Goal: Information Seeking & Learning: Find specific fact

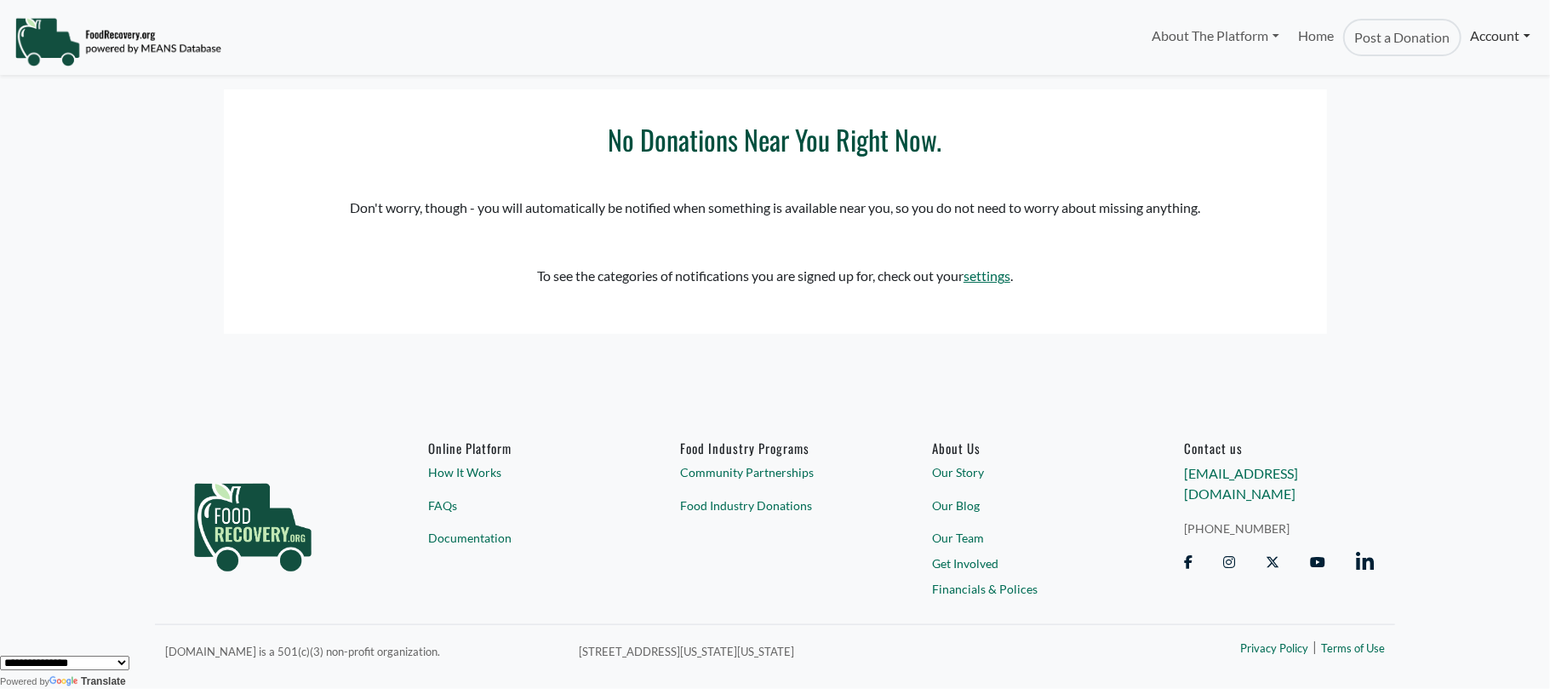
click at [1497, 34] on link "Account" at bounding box center [1501, 36] width 78 height 34
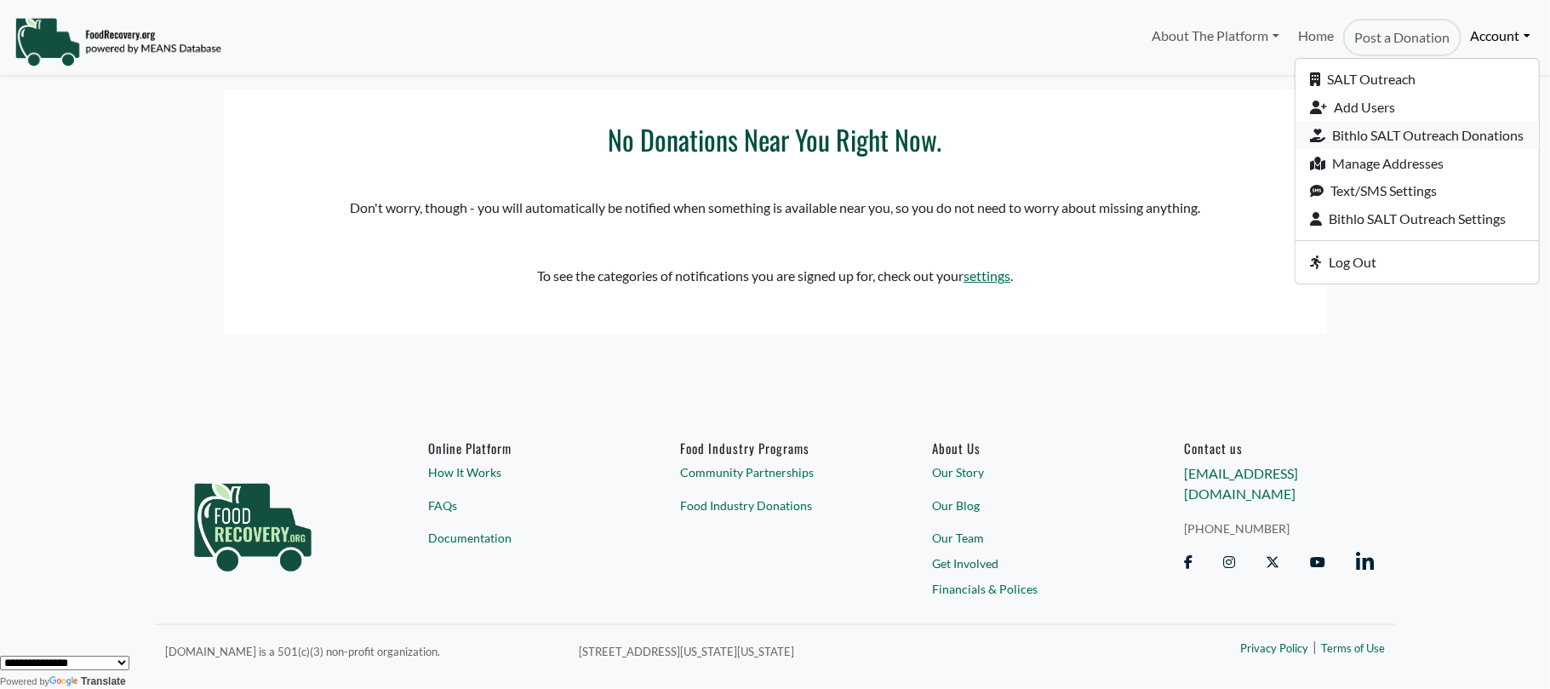
click at [1347, 134] on link "Bithlo SALT Outreach Donations" at bounding box center [1417, 135] width 243 height 28
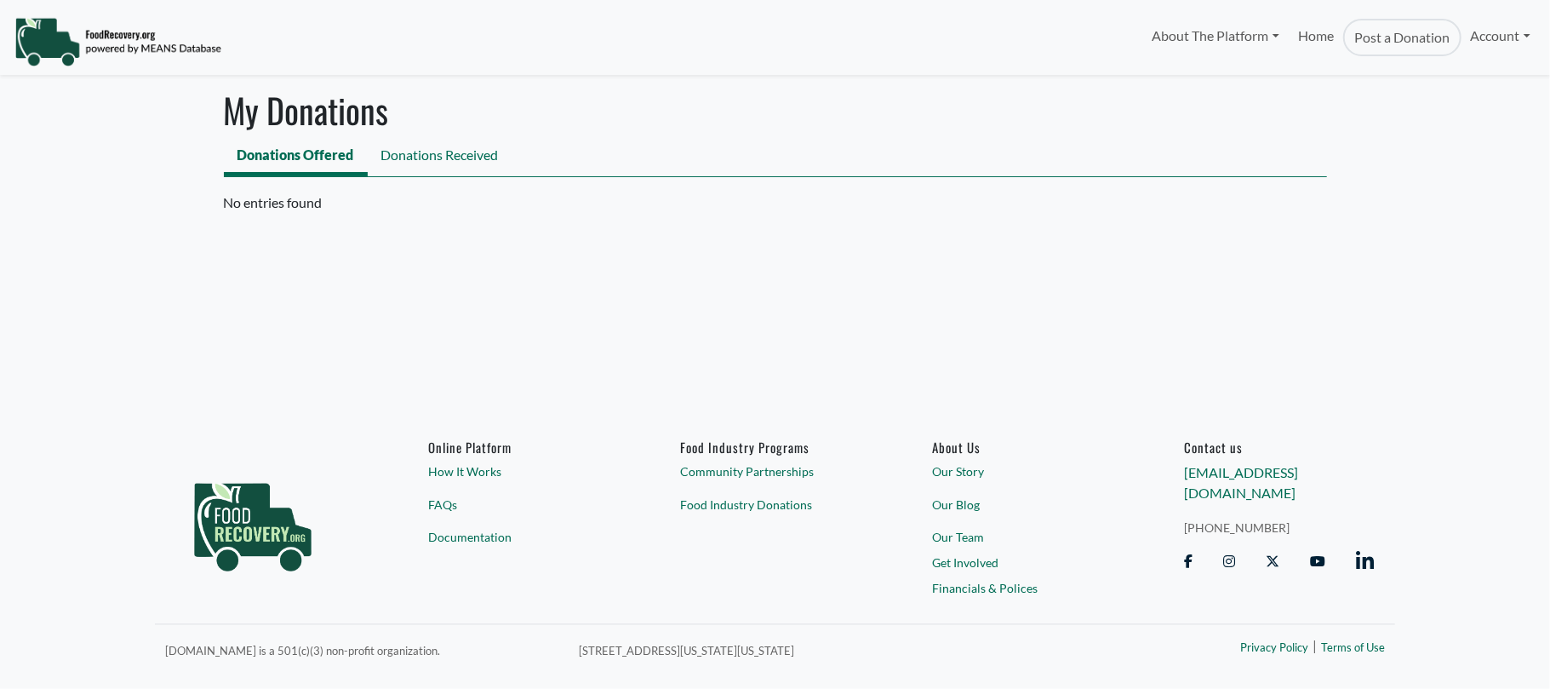
select select "Language Translate Widget"
click at [419, 145] on link "Donations Received" at bounding box center [440, 157] width 145 height 38
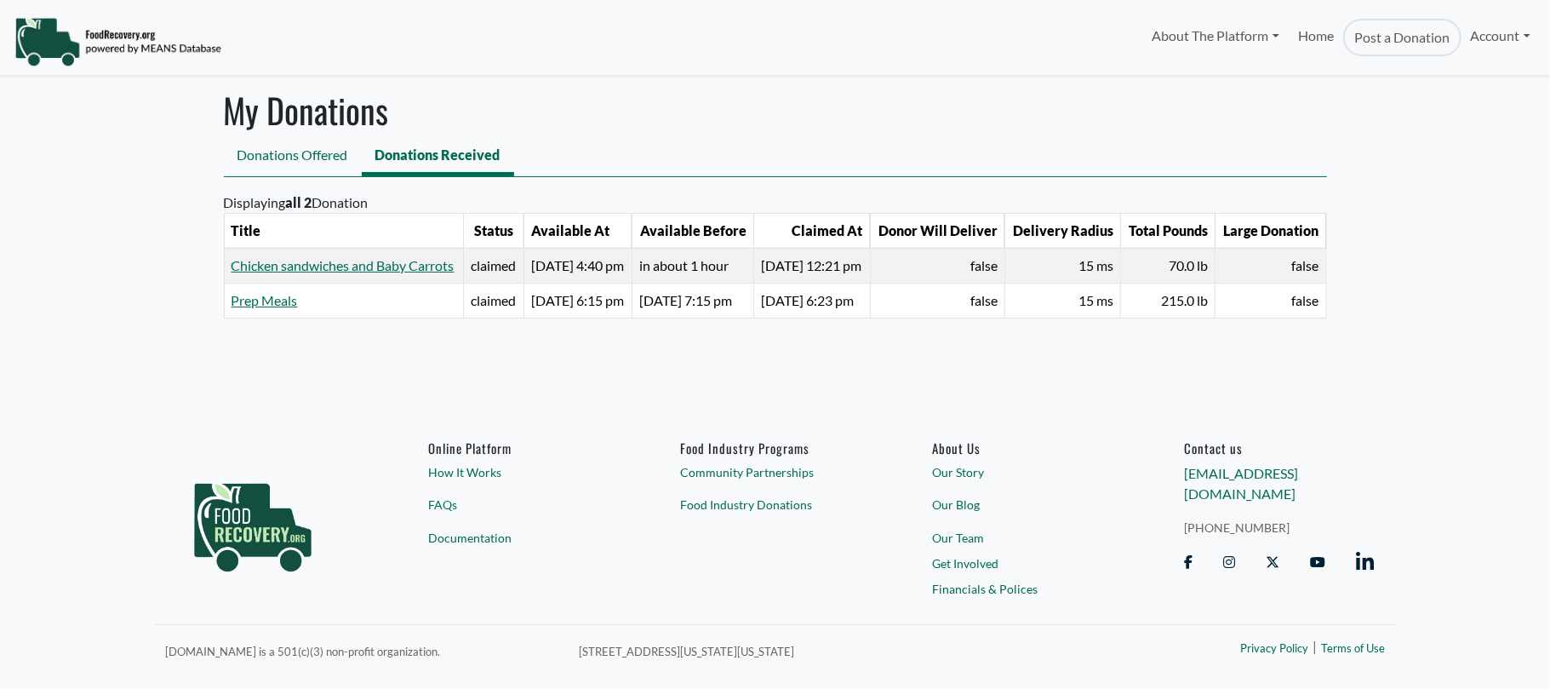
select select "Language Translate Widget"
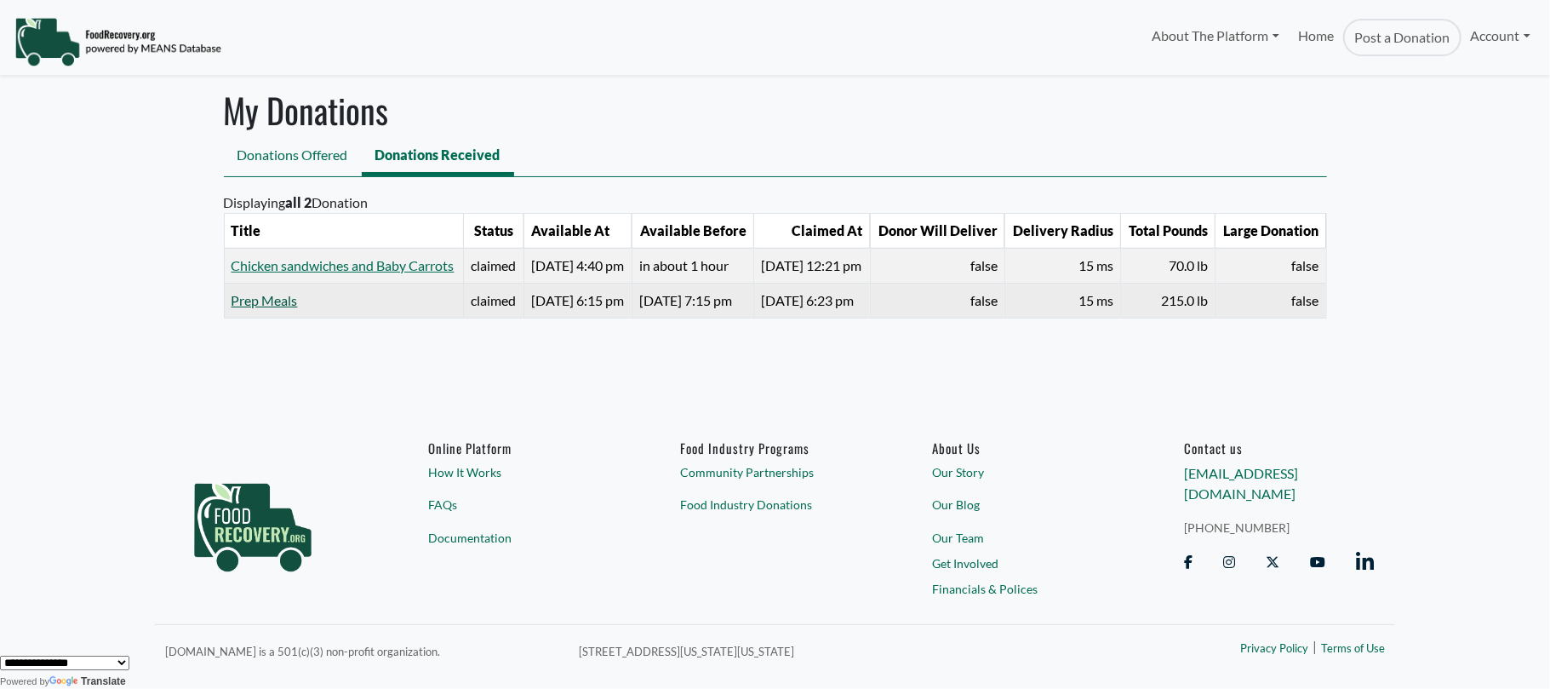
click at [242, 308] on link "Prep Meals" at bounding box center [265, 300] width 66 height 16
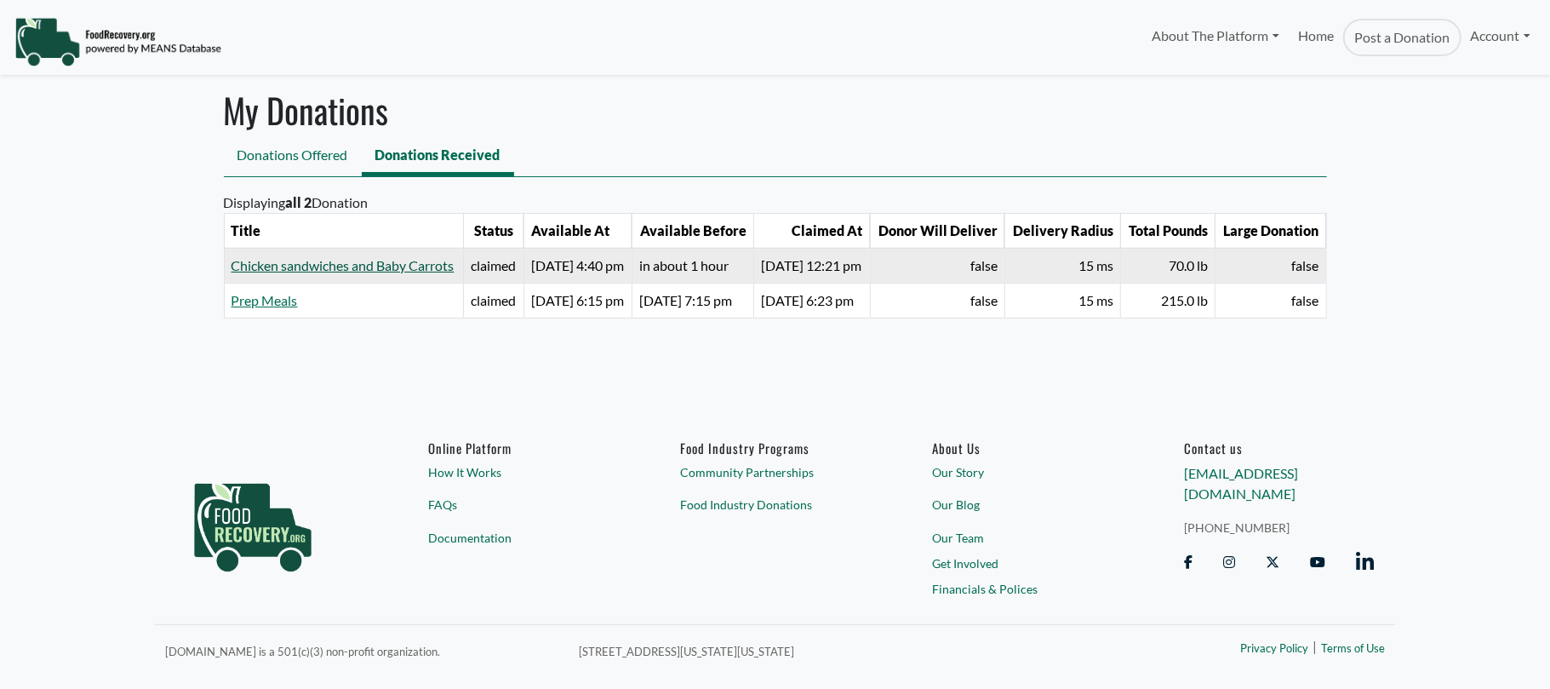
click at [266, 273] on link "Chicken sandwiches and Baby Carrots" at bounding box center [343, 265] width 223 height 16
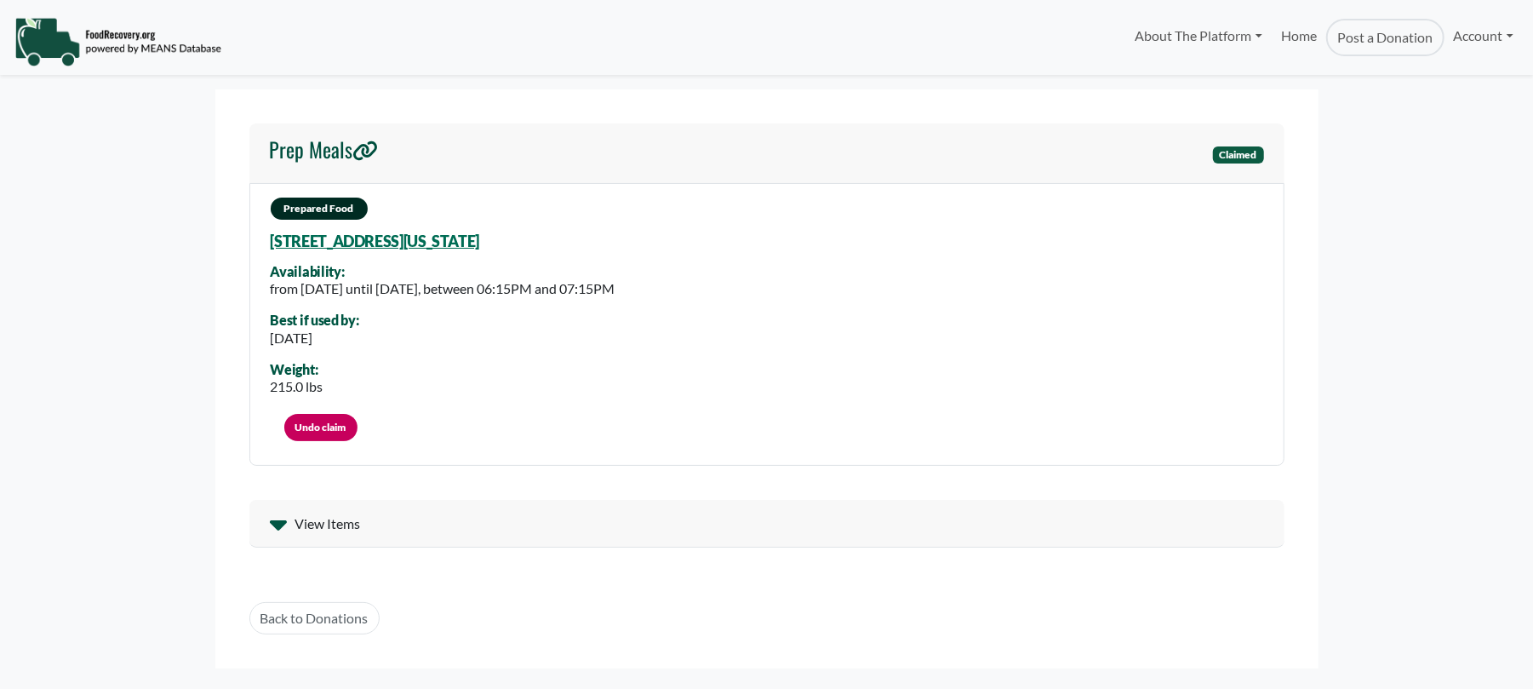
select select "Language Translate Widget"
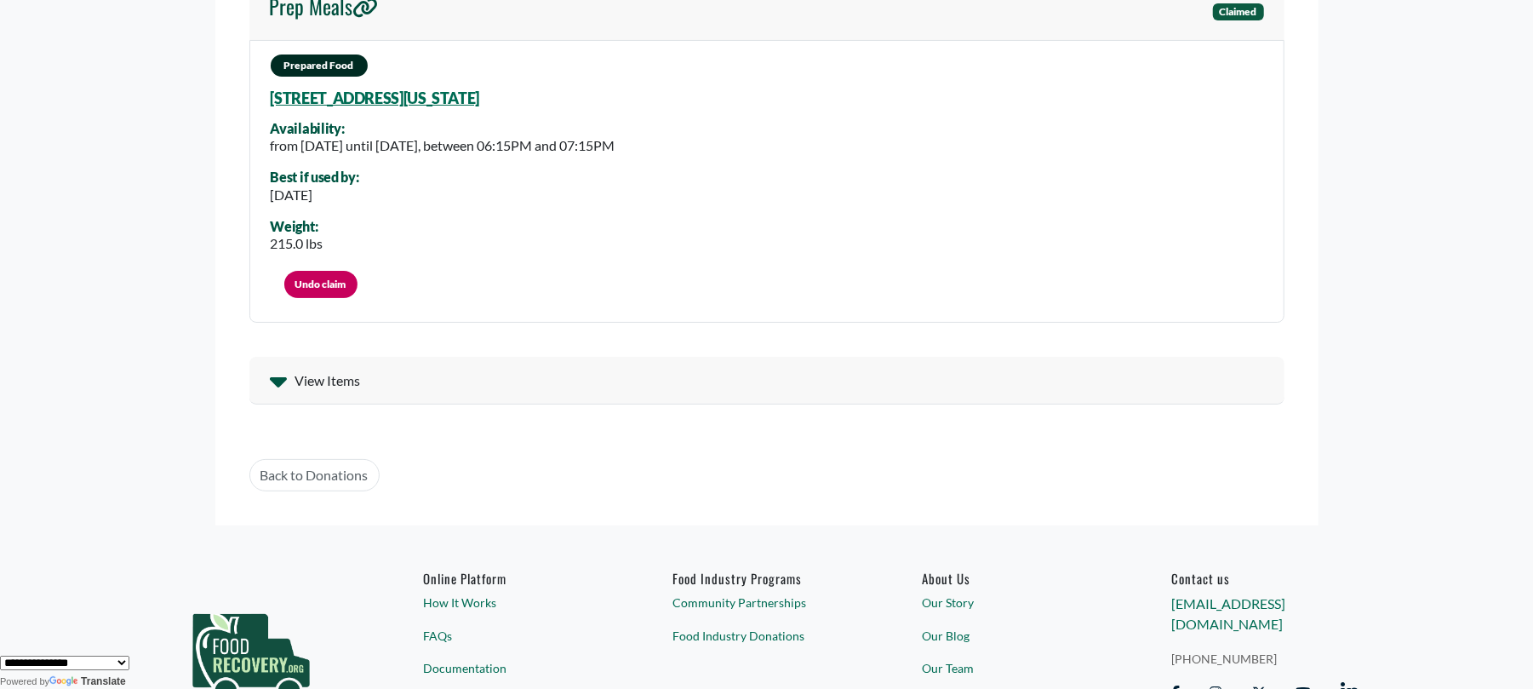
scroll to position [260, 0]
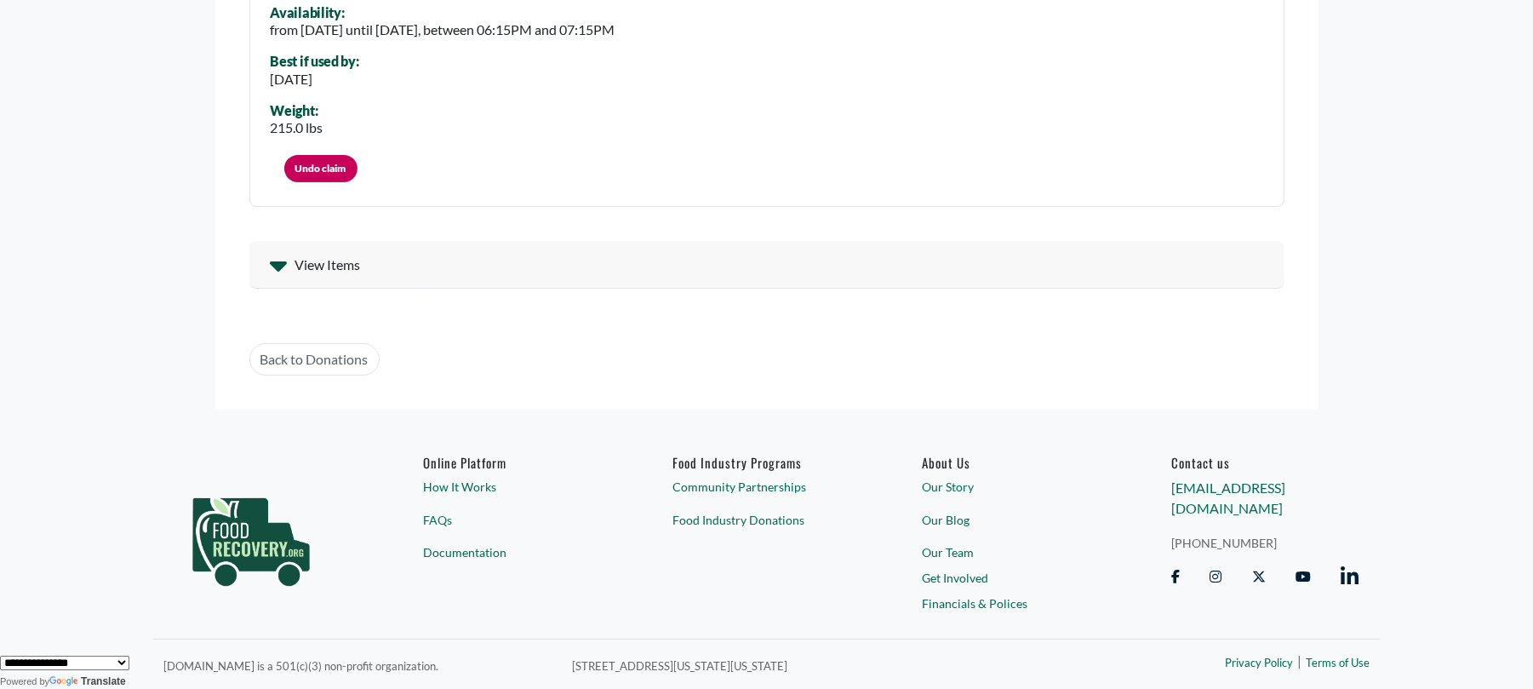
click at [271, 261] on icon at bounding box center [278, 264] width 17 height 27
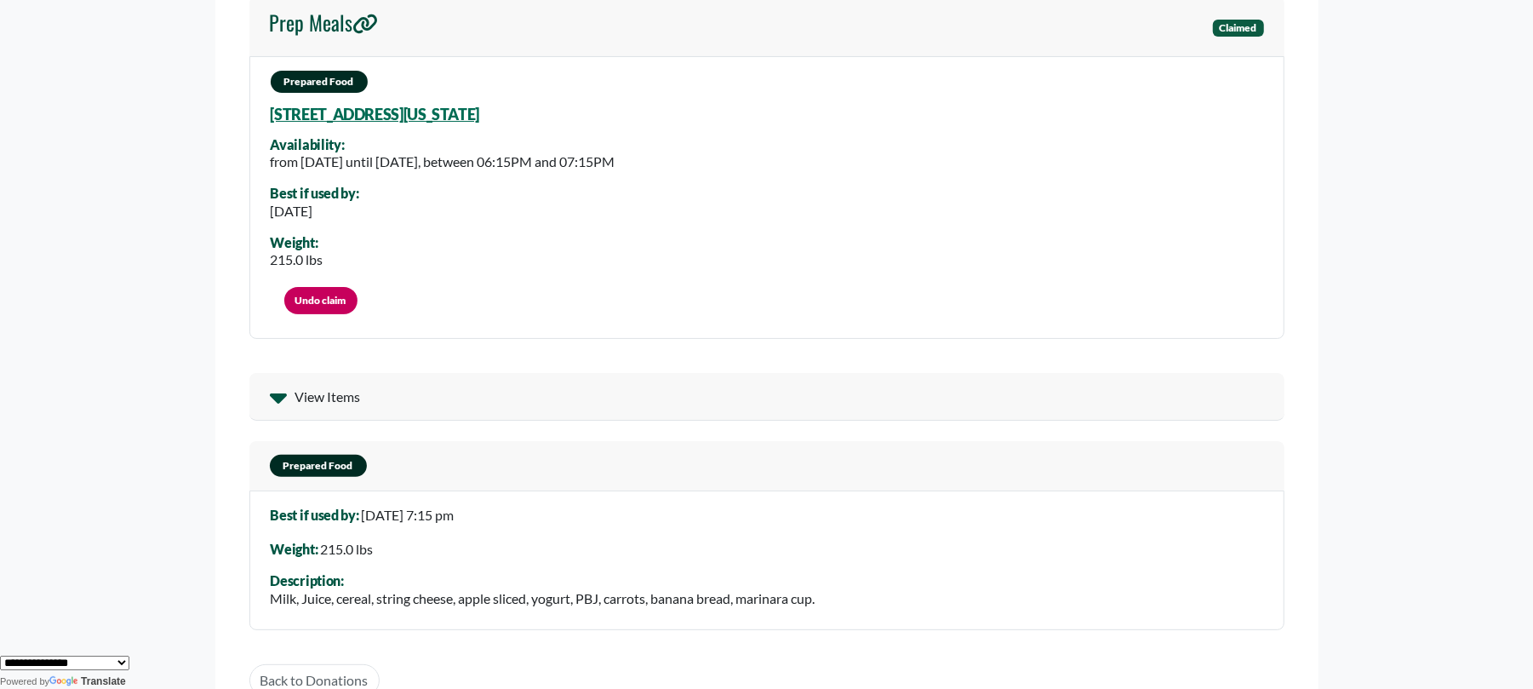
scroll to position [341, 0]
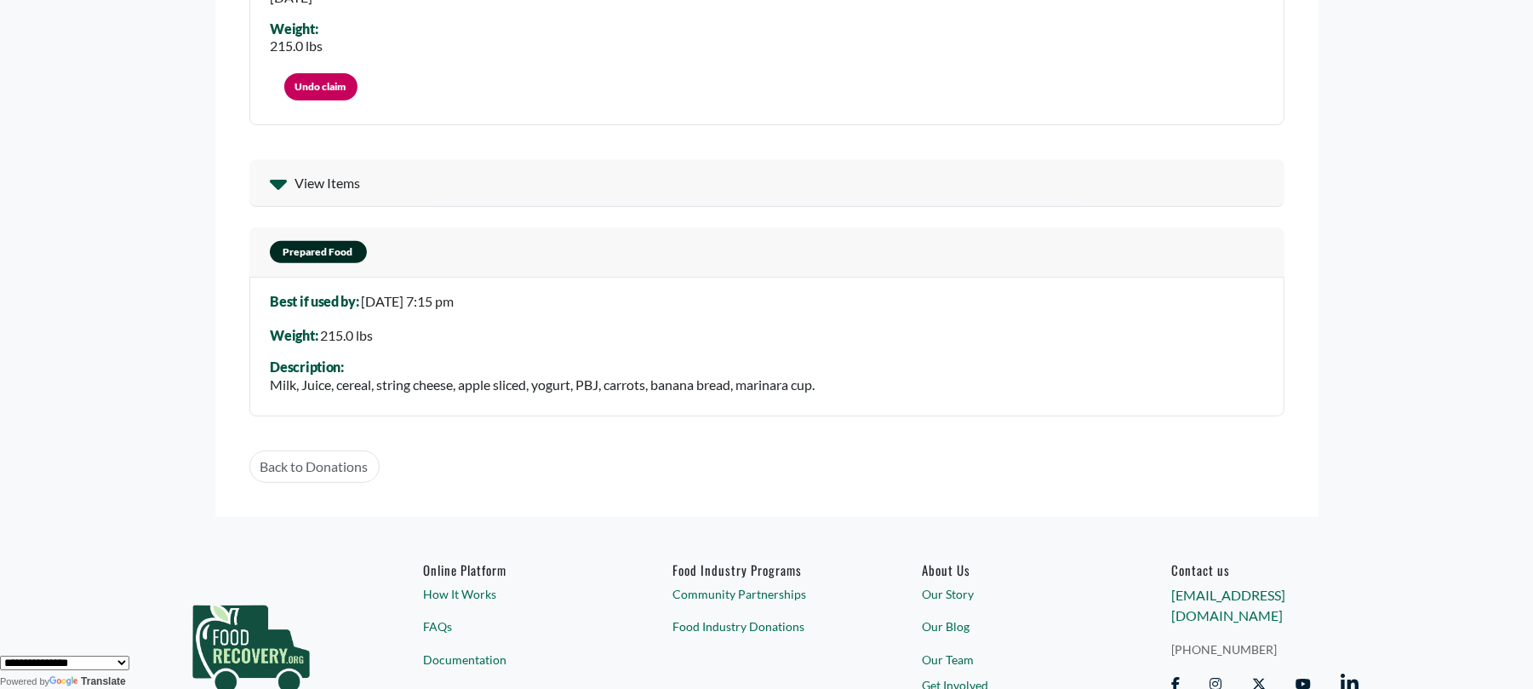
click at [315, 388] on span "Milk, Juice, cereal, string cheese, apple sliced, yogurt, PBJ, carrots, banana …" at bounding box center [543, 384] width 545 height 16
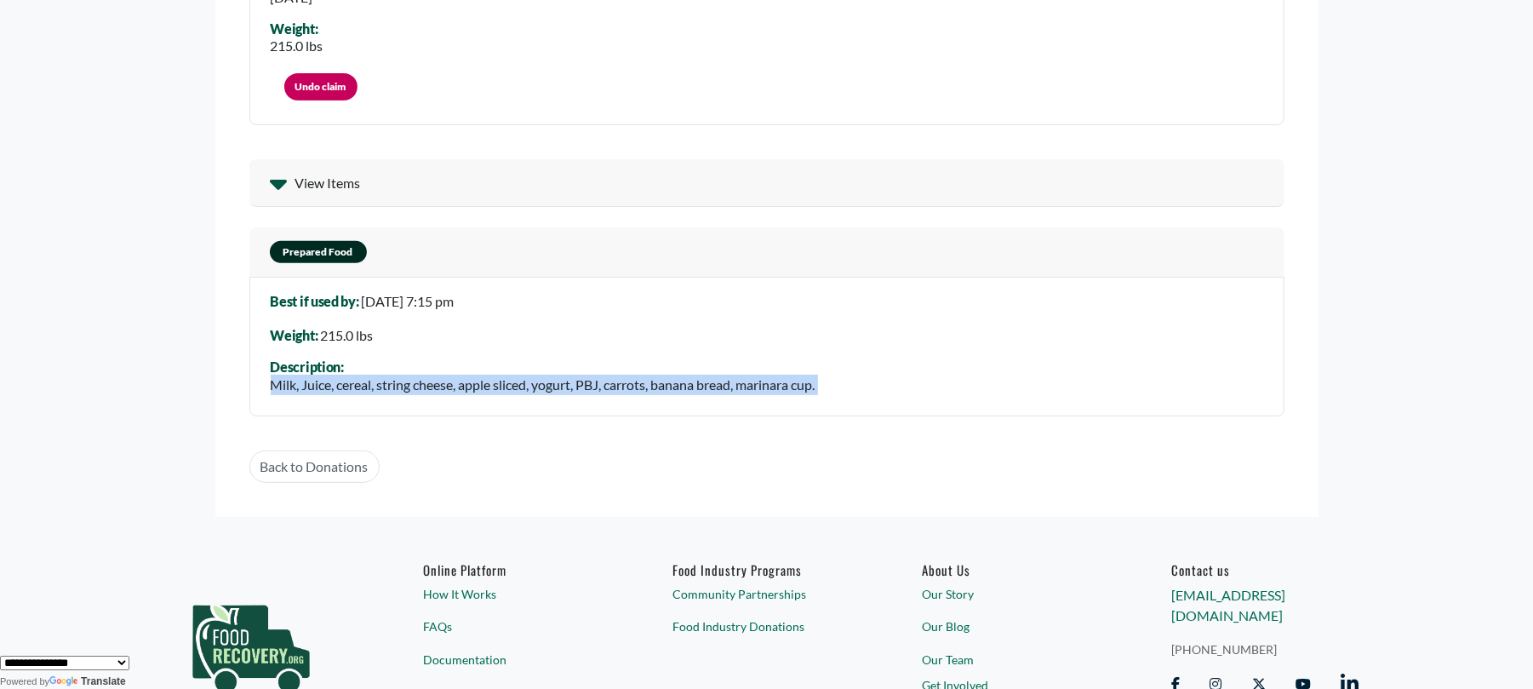
click at [315, 388] on span "Milk, Juice, cereal, string cheese, apple sliced, yogurt, PBJ, carrots, banana …" at bounding box center [543, 384] width 545 height 16
copy body "Milk, Juice, cereal, string cheese, apple sliced, yogurt, PBJ, carrots, banana …"
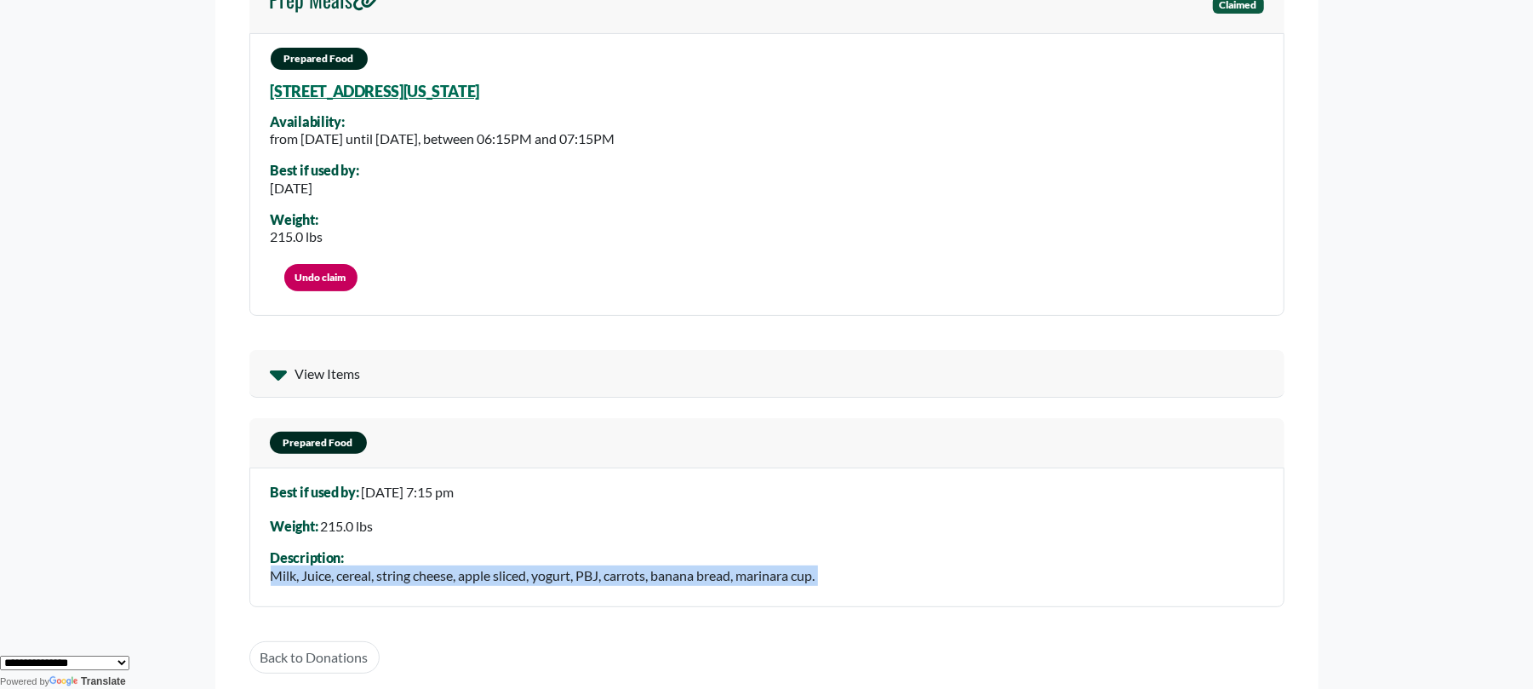
scroll to position [0, 0]
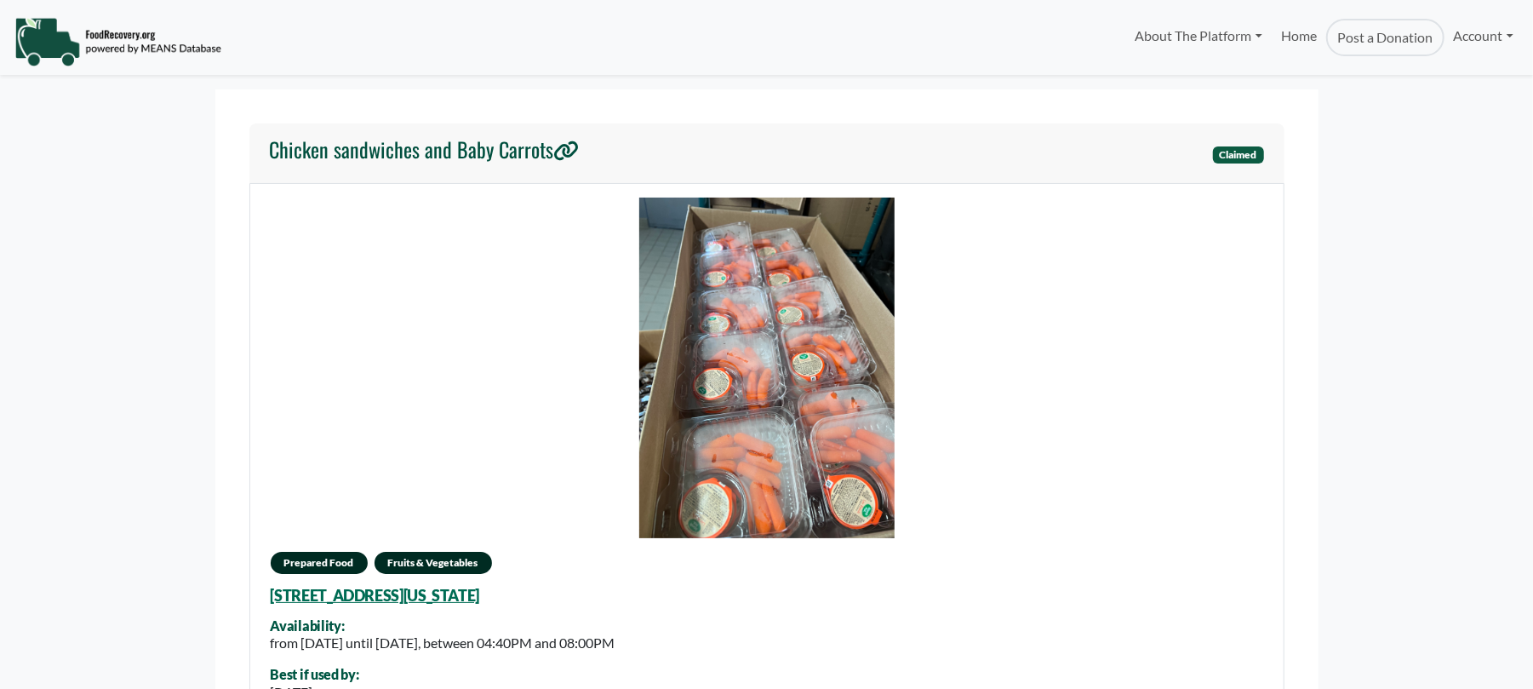
select select "Language Translate Widget"
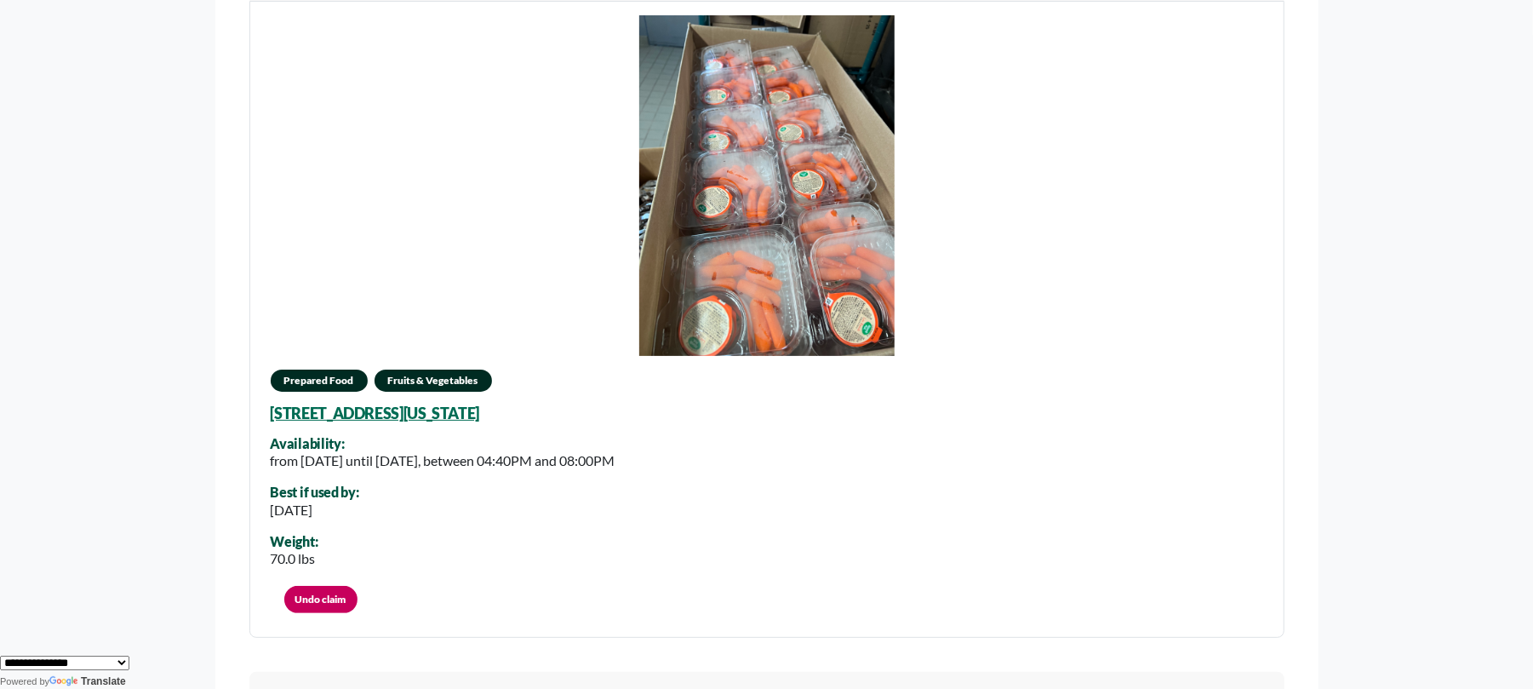
scroll to position [454, 0]
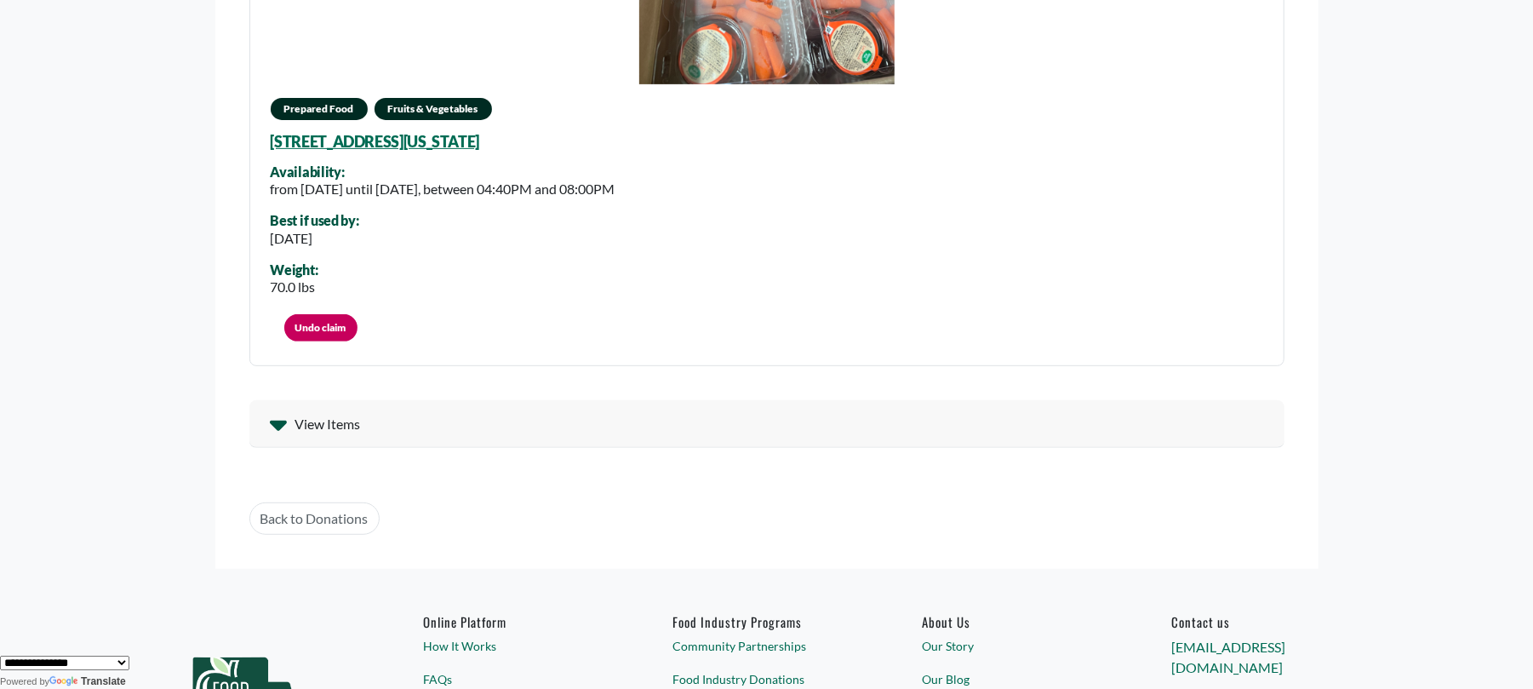
click at [295, 421] on span "View Items" at bounding box center [328, 424] width 66 height 20
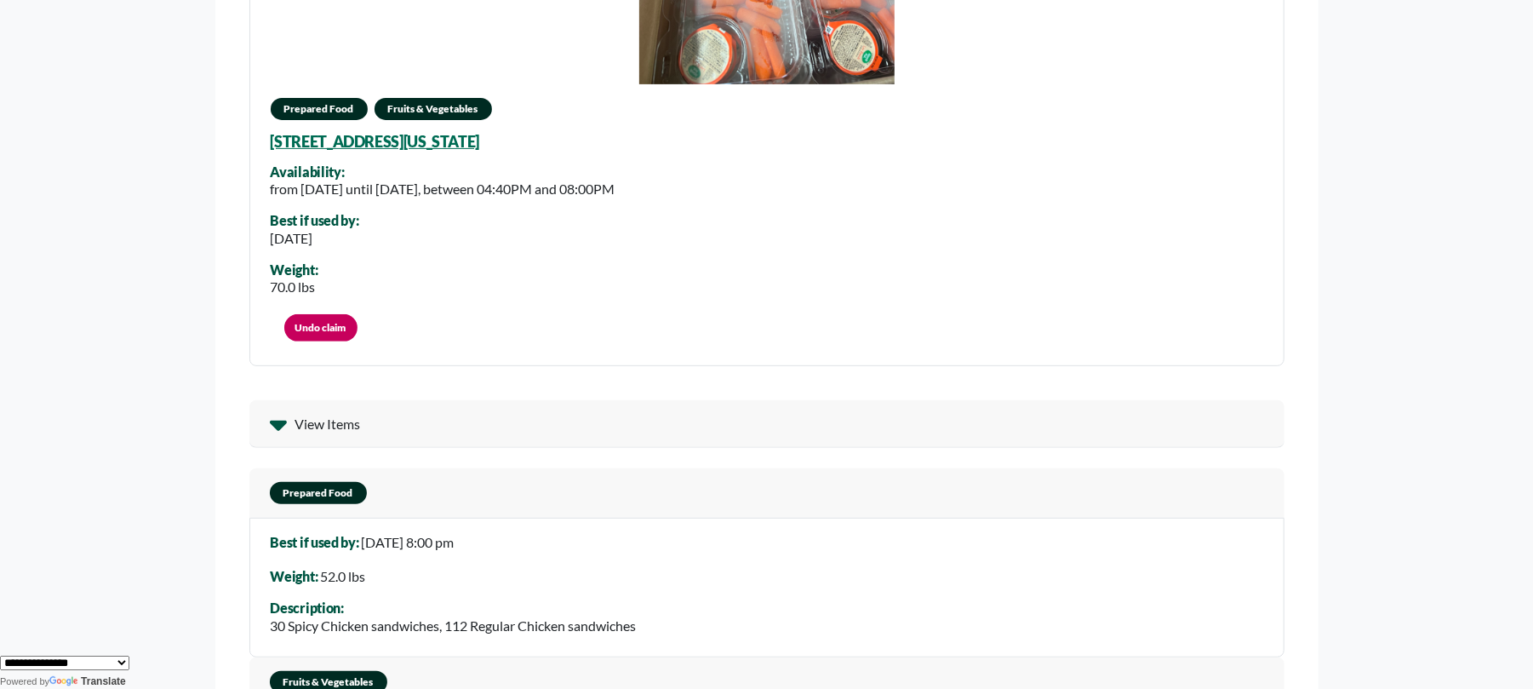
click at [446, 623] on span "30 Spicy Chicken sandwiches, 112 Regular Chicken sandwiches" at bounding box center [454, 625] width 366 height 16
copy div "30 Spicy Chicken sandwiches, 112 Regular Chicken sandwiches"
